Goal: Task Accomplishment & Management: Complete application form

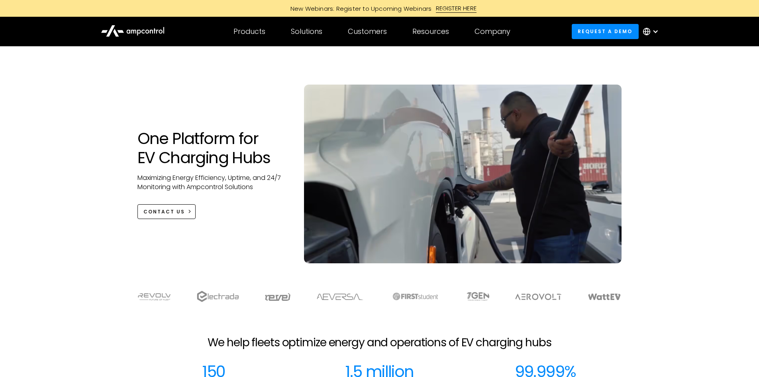
click at [146, 31] on icon at bounding box center [147, 32] width 4 height 4
click at [654, 29] on div at bounding box center [656, 31] width 6 height 6
click at [654, 30] on div at bounding box center [656, 31] width 6 height 6
click at [612, 294] on img at bounding box center [604, 296] width 33 height 6
drag, startPoint x: 612, startPoint y: 294, endPoint x: 603, endPoint y: 297, distance: 9.8
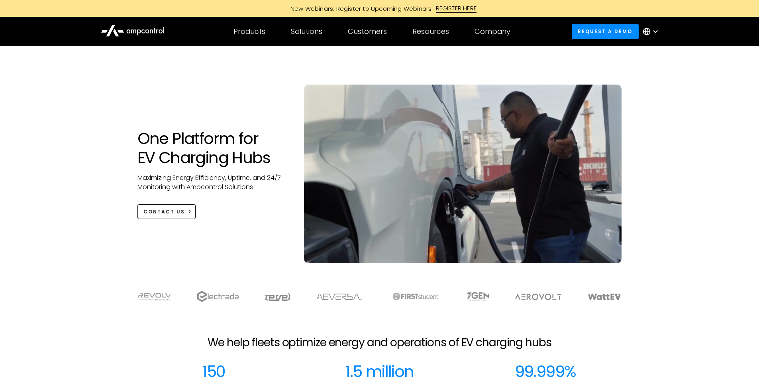
click at [612, 295] on img at bounding box center [604, 296] width 33 height 6
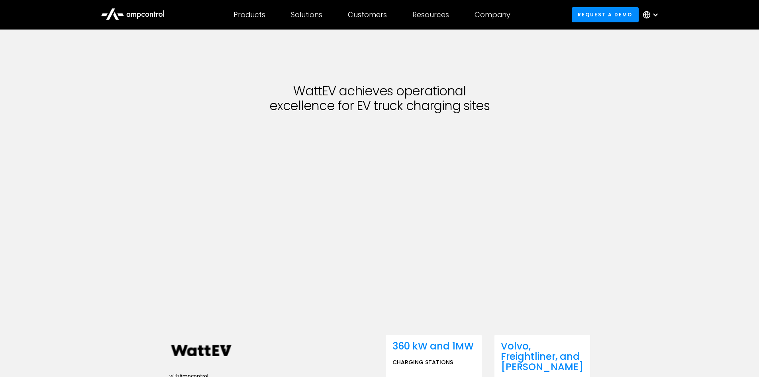
click at [380, 20] on div "Customers Customer success Case Studies Highlighted success stories From Our Cu…" at bounding box center [367, 15] width 65 height 28
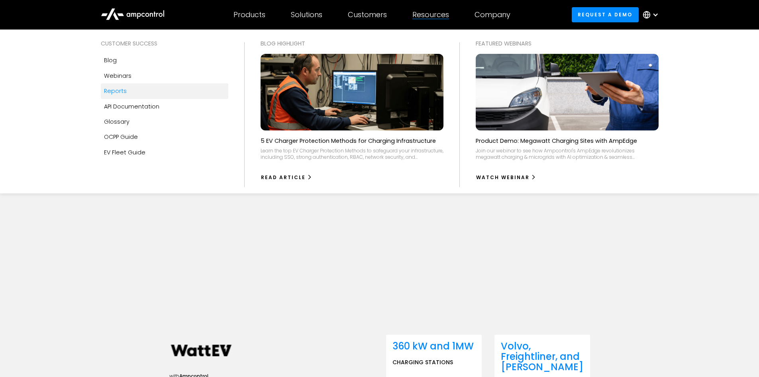
click at [123, 92] on div "Reports" at bounding box center [115, 91] width 23 height 9
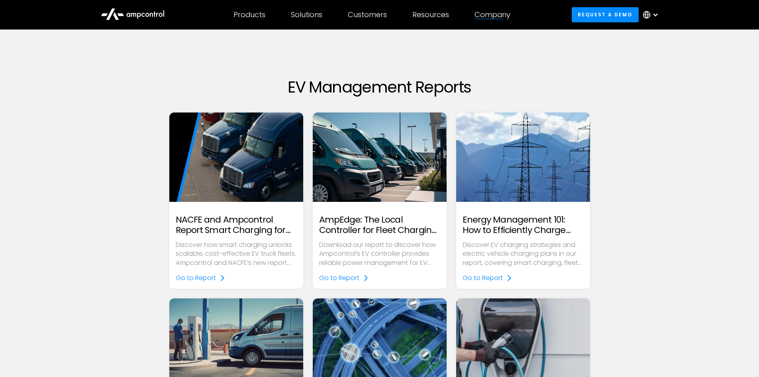
click at [506, 12] on div "Company" at bounding box center [493, 14] width 36 height 9
click at [504, 13] on div "Company" at bounding box center [493, 14] width 36 height 9
click at [118, 11] on icon at bounding box center [133, 13] width 64 height 19
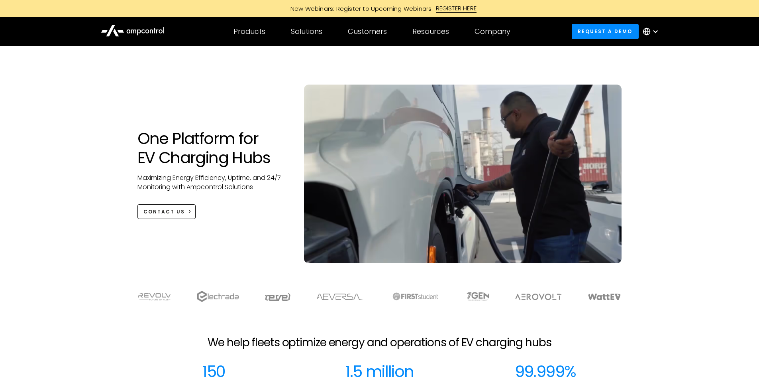
click at [607, 297] on img at bounding box center [604, 296] width 33 height 6
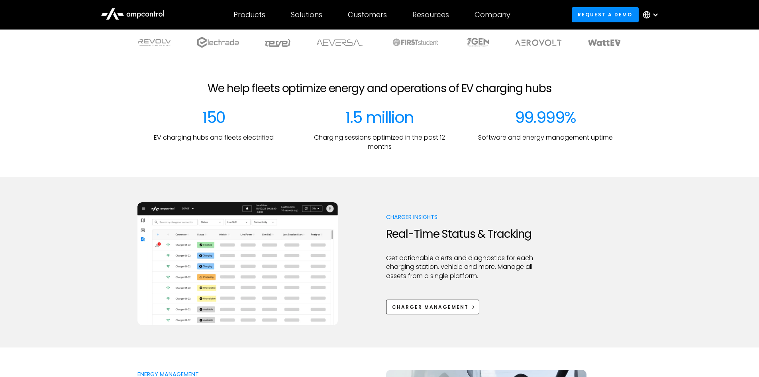
scroll to position [279, 0]
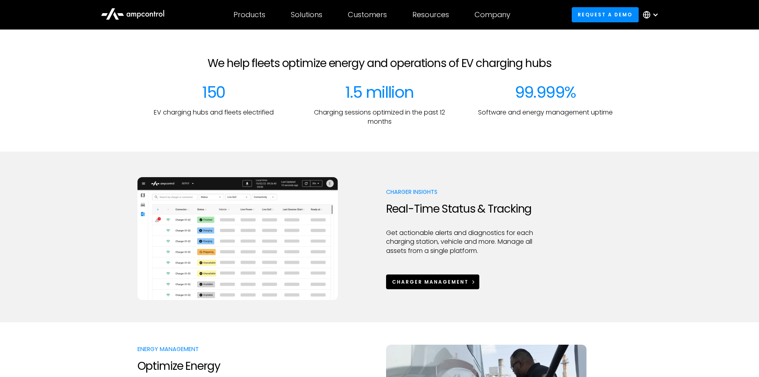
click at [445, 280] on div "Charger Management" at bounding box center [430, 281] width 77 height 7
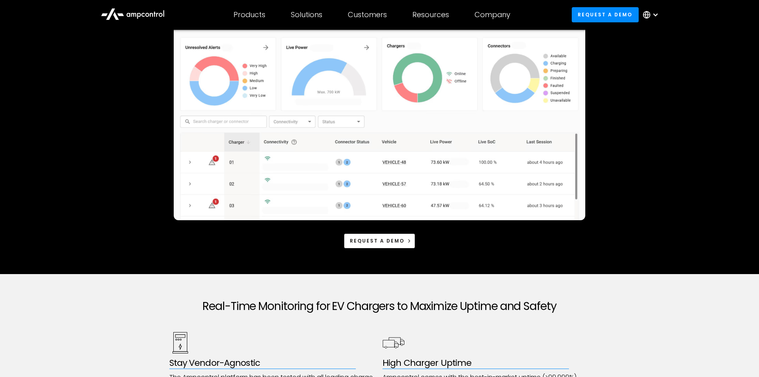
scroll to position [40, 0]
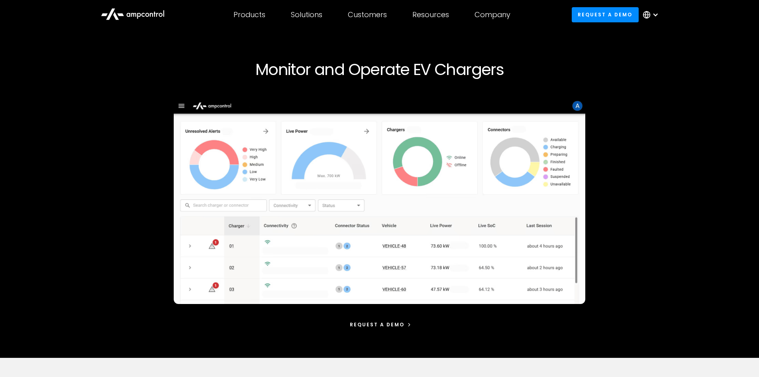
click at [391, 325] on div "Request a demo" at bounding box center [377, 324] width 55 height 7
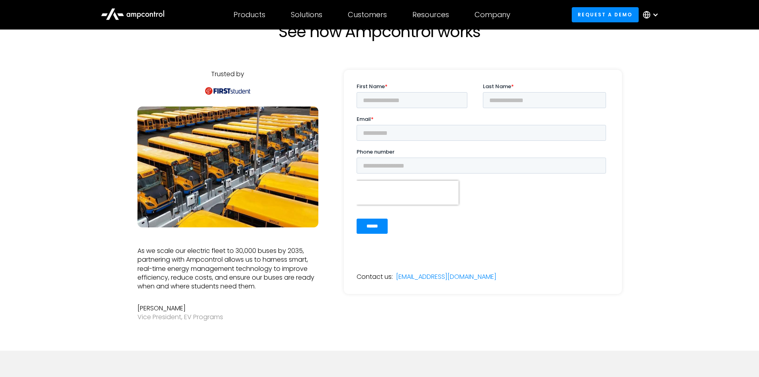
scroll to position [120, 0]
